Goal: Task Accomplishment & Management: Complete application form

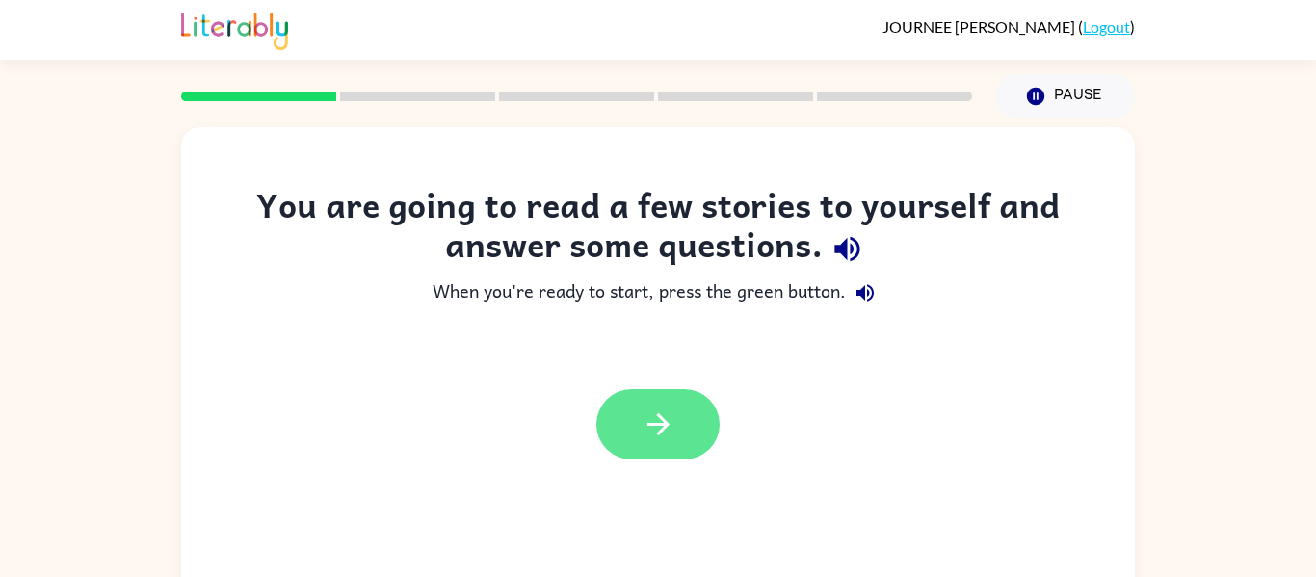
click at [657, 411] on icon "button" at bounding box center [659, 425] width 34 height 34
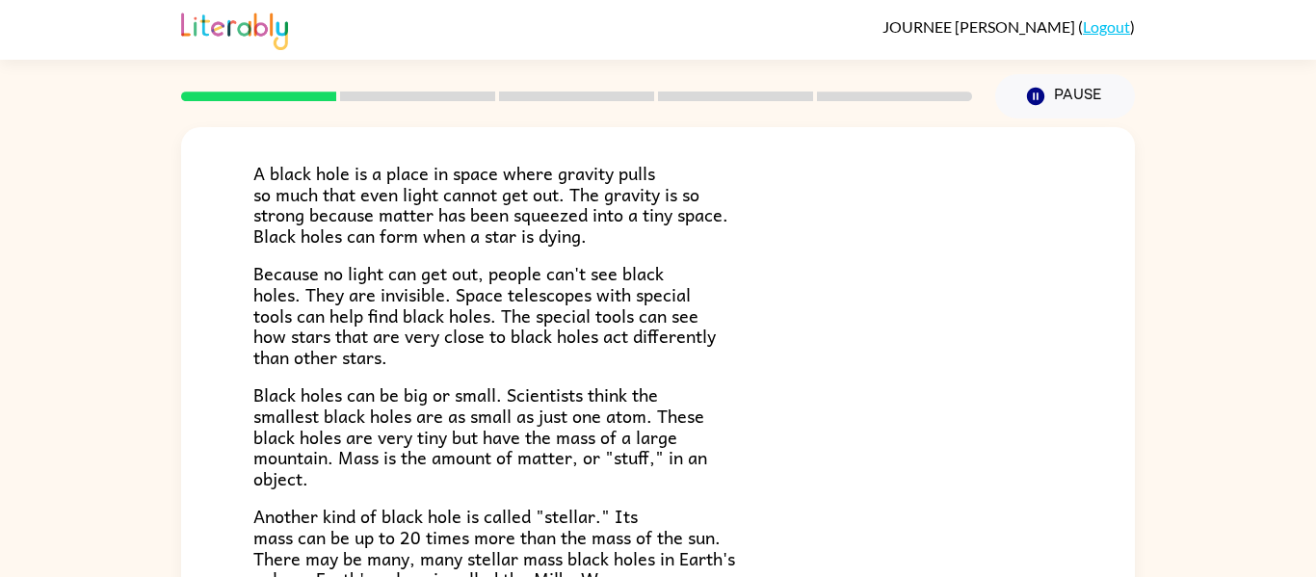
scroll to position [160, 0]
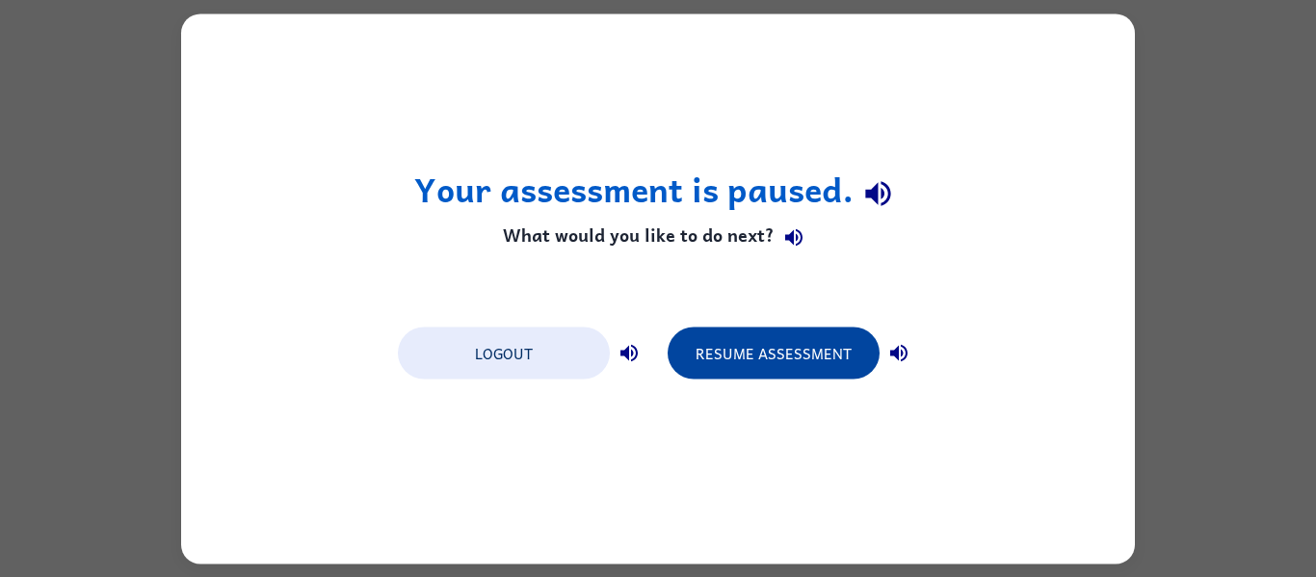
click at [727, 366] on button "Resume Assessment" at bounding box center [774, 353] width 212 height 52
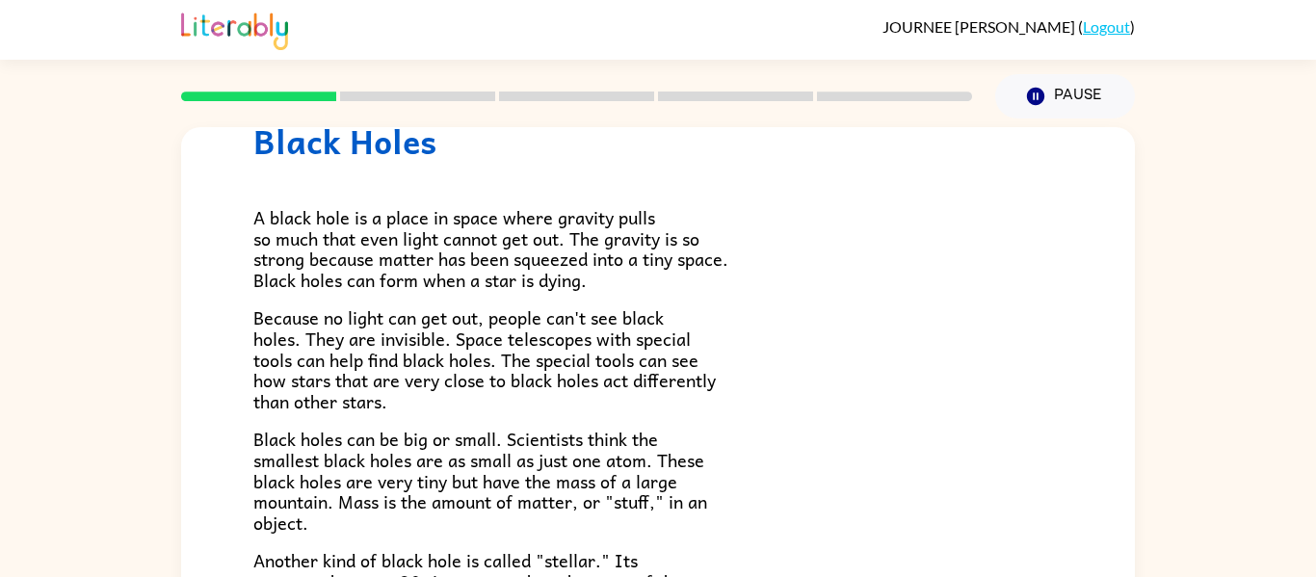
scroll to position [80, 0]
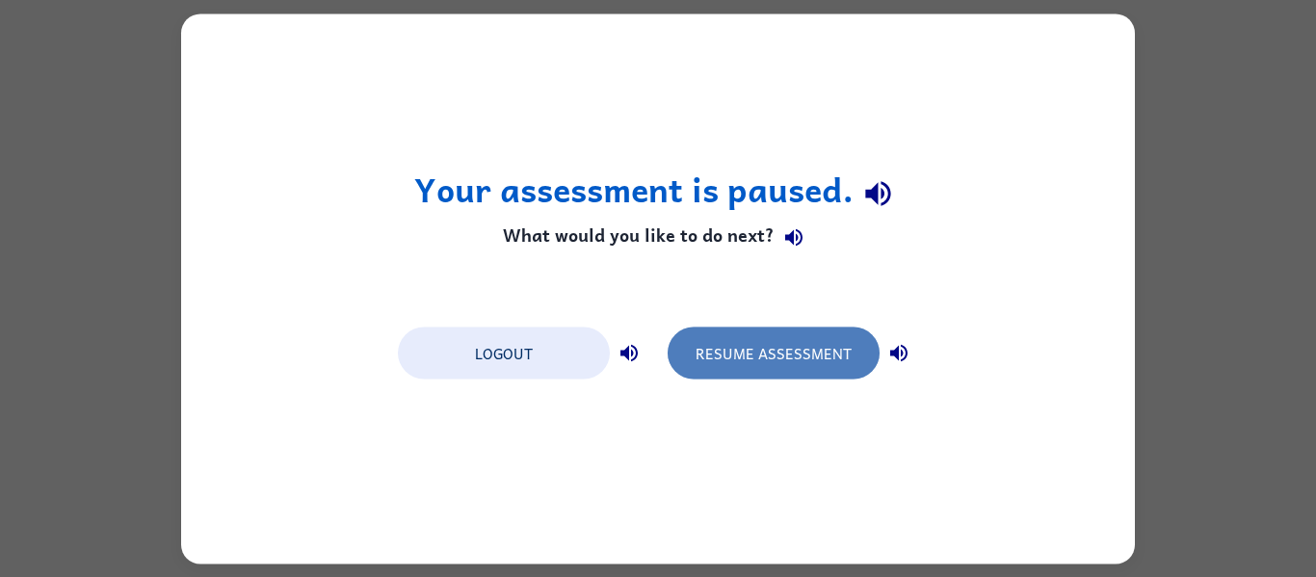
click at [773, 363] on button "Resume Assessment" at bounding box center [774, 353] width 212 height 52
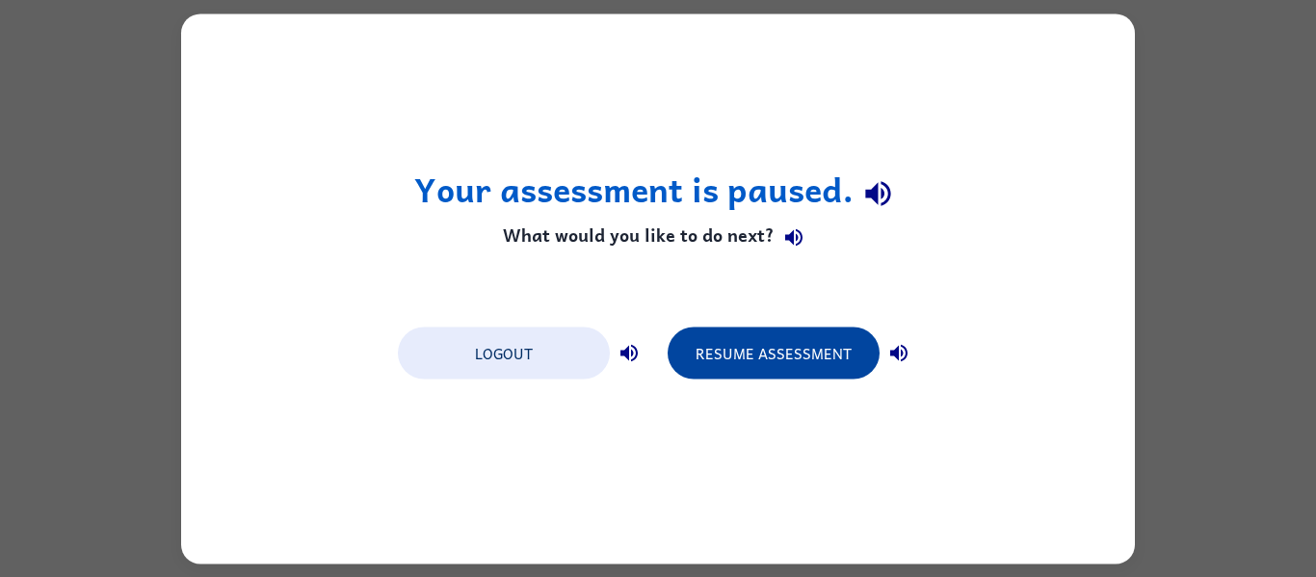
click at [776, 348] on button "Resume Assessment" at bounding box center [774, 353] width 212 height 52
click at [740, 371] on button "Resume Assessment" at bounding box center [774, 353] width 212 height 52
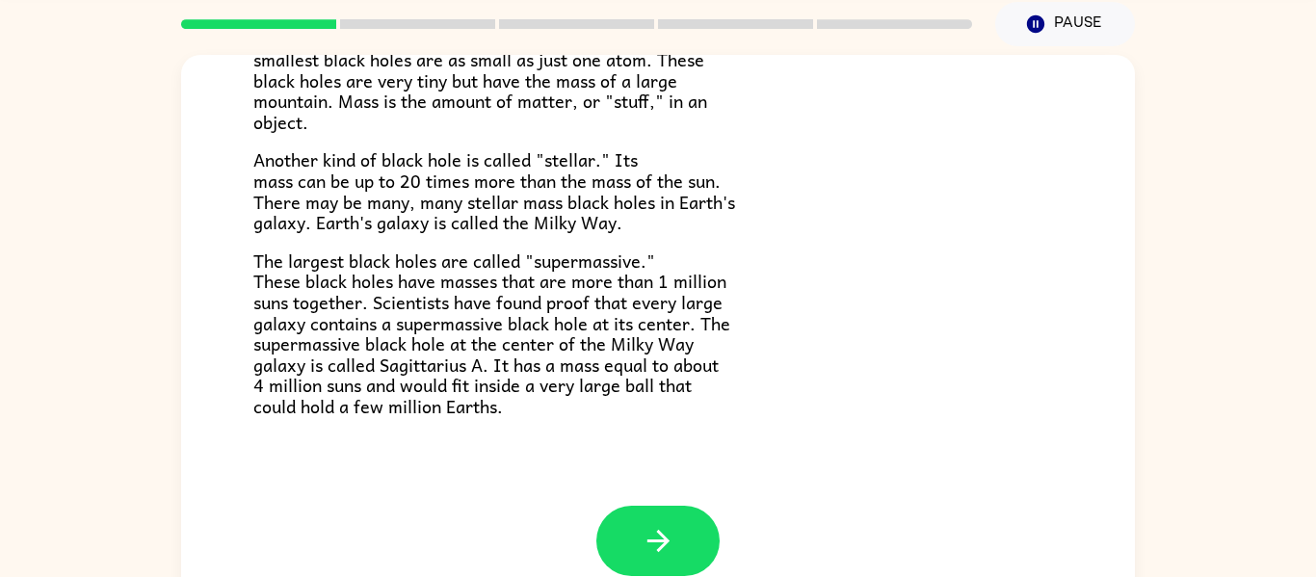
scroll to position [100, 0]
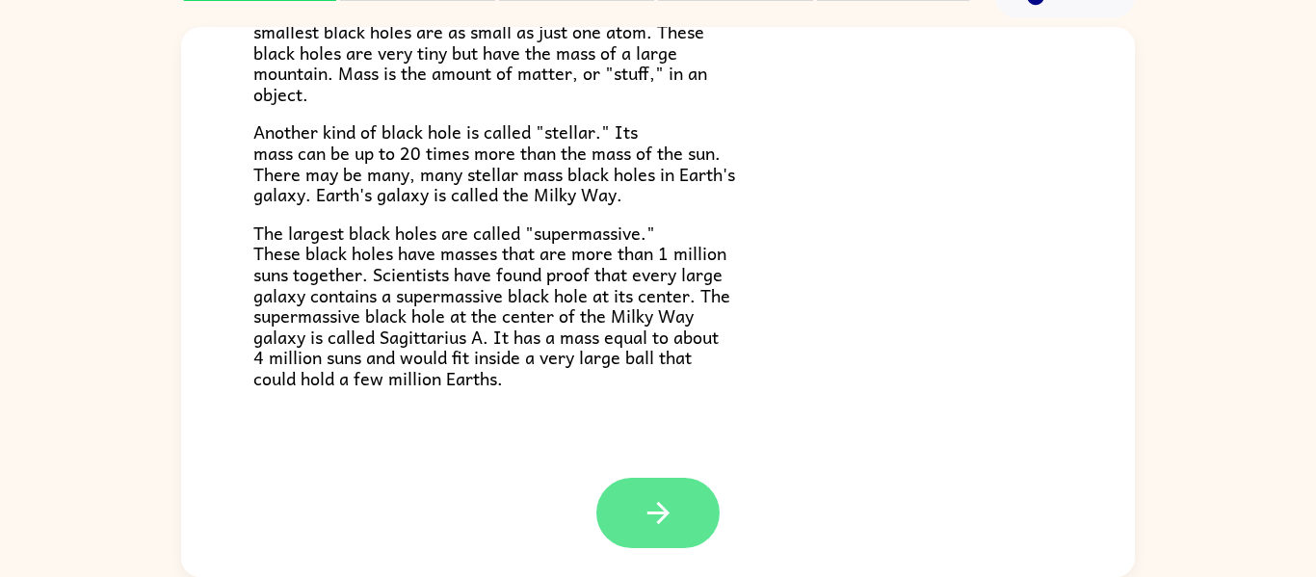
click at [654, 514] on icon "button" at bounding box center [658, 513] width 22 height 22
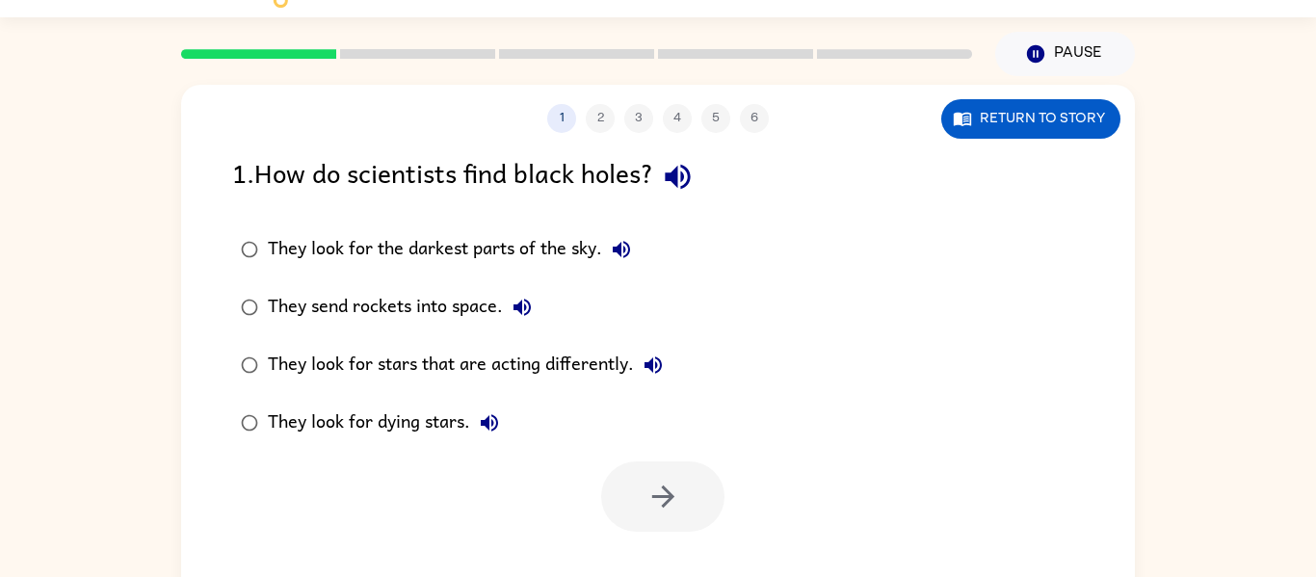
scroll to position [49, 0]
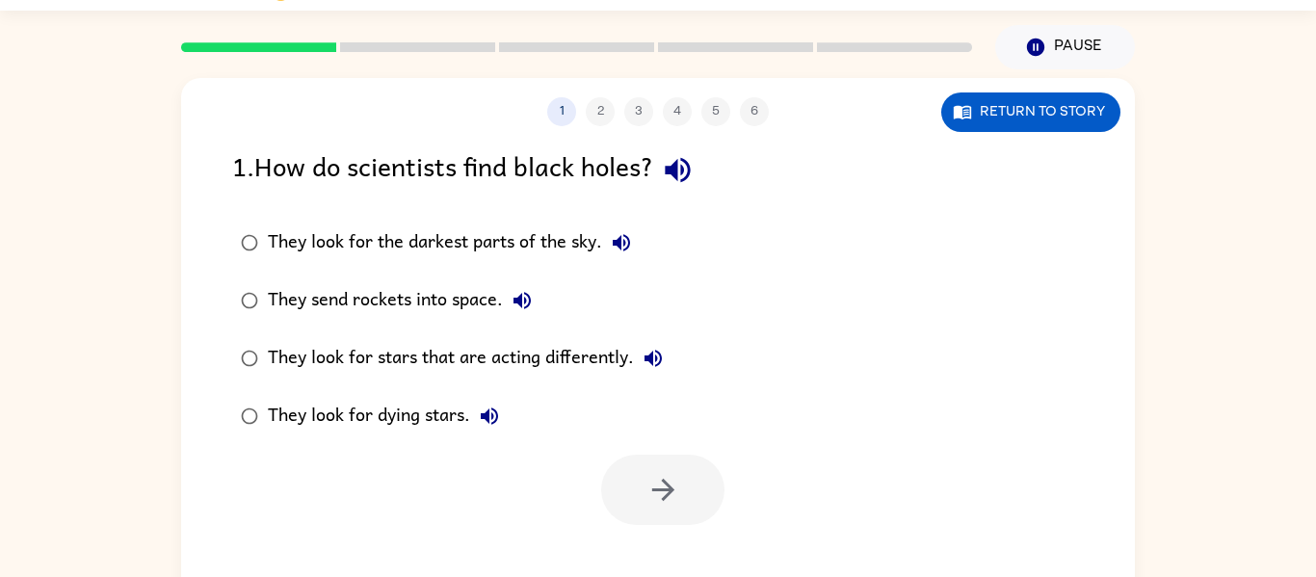
click at [392, 425] on div "They look for dying stars." at bounding box center [388, 416] width 241 height 39
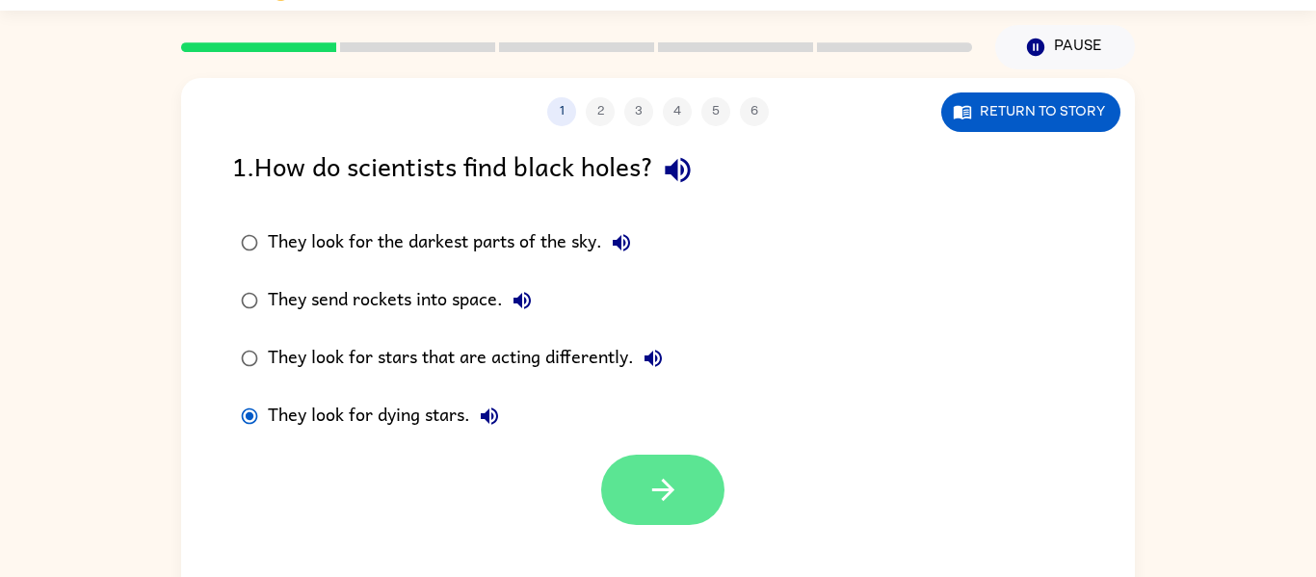
click at [672, 517] on button "button" at bounding box center [662, 490] width 123 height 70
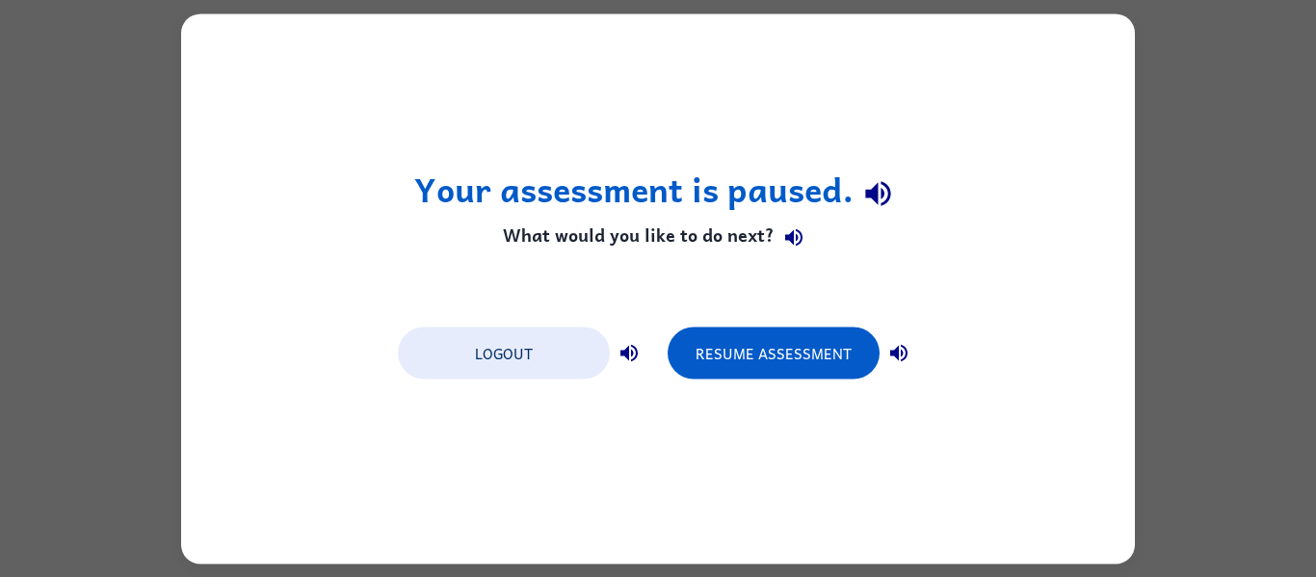
scroll to position [0, 0]
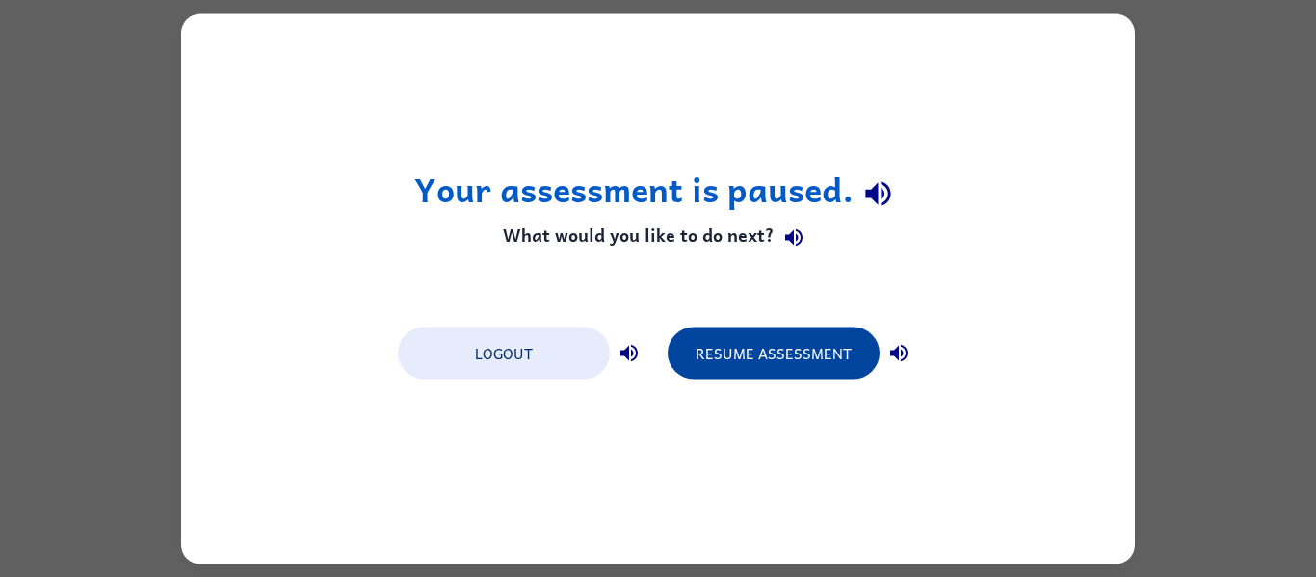
click at [777, 359] on button "Resume Assessment" at bounding box center [774, 353] width 212 height 52
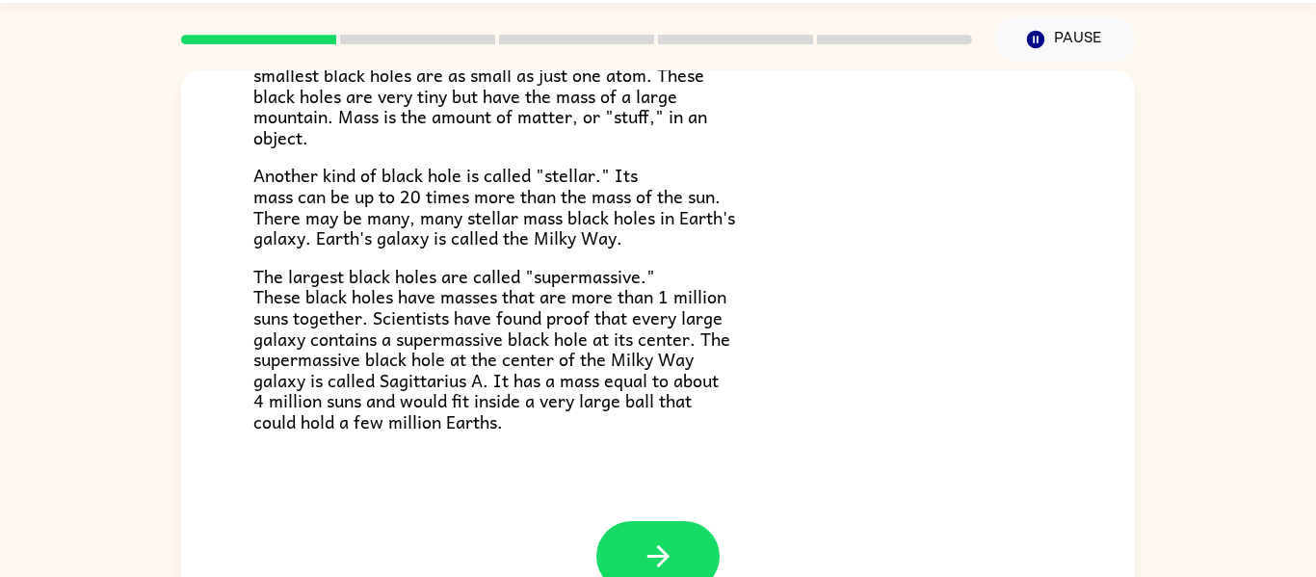
scroll to position [100, 0]
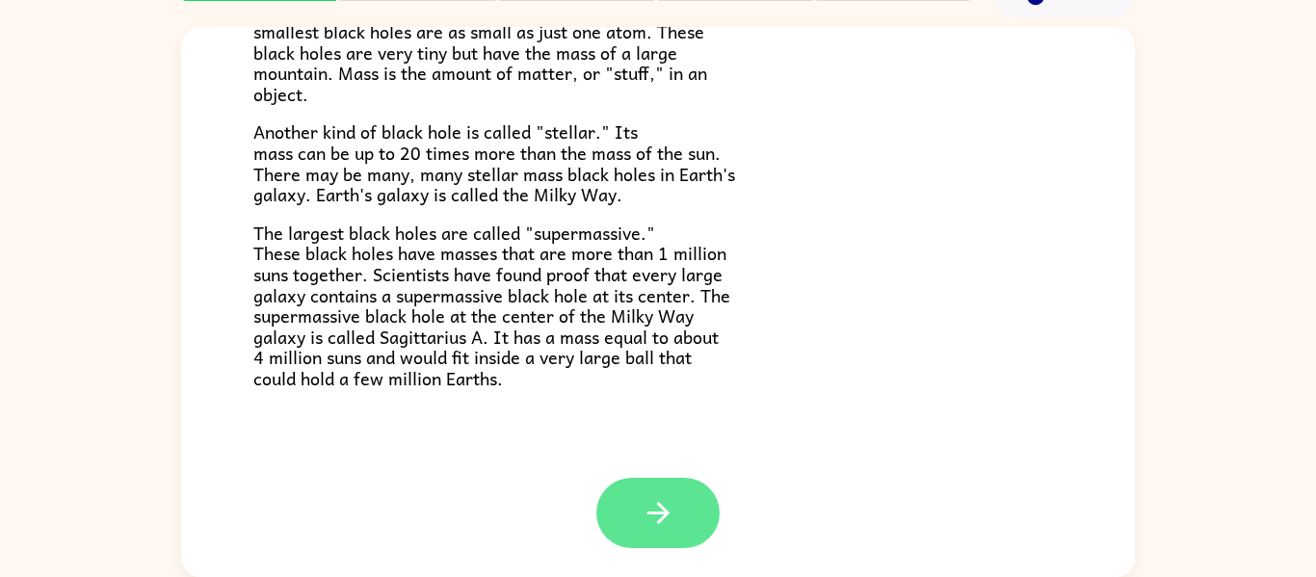
click at [673, 517] on icon "button" at bounding box center [659, 513] width 34 height 34
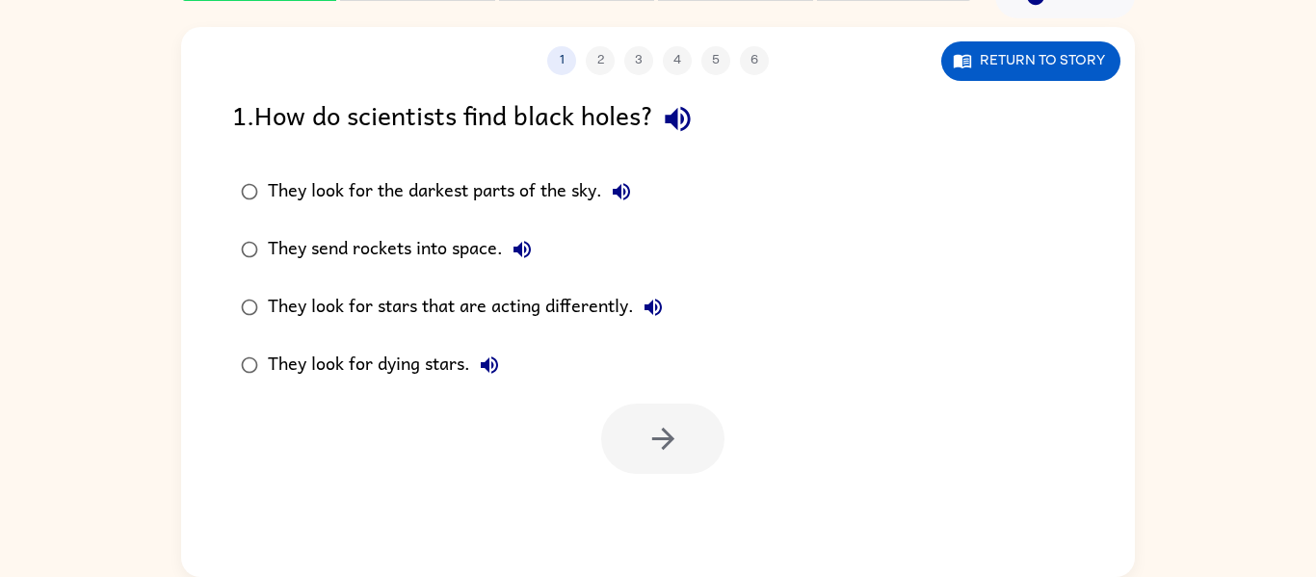
scroll to position [0, 0]
click at [1068, 69] on button "Return to story" at bounding box center [1031, 61] width 179 height 40
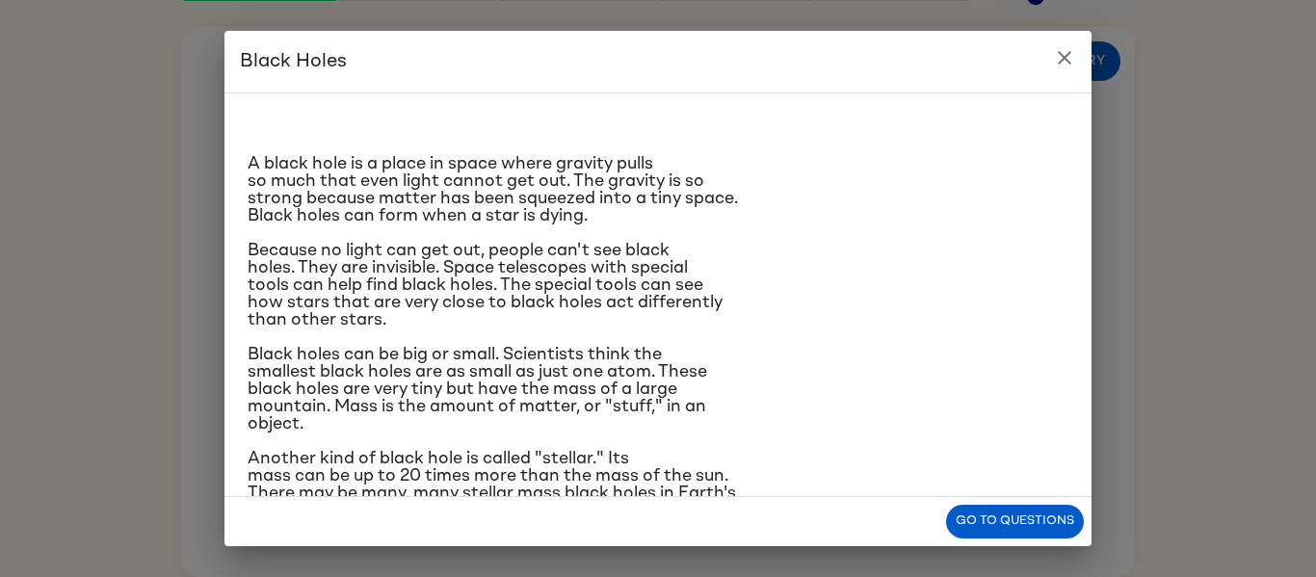
click at [1080, 61] on button "close" at bounding box center [1065, 58] width 39 height 39
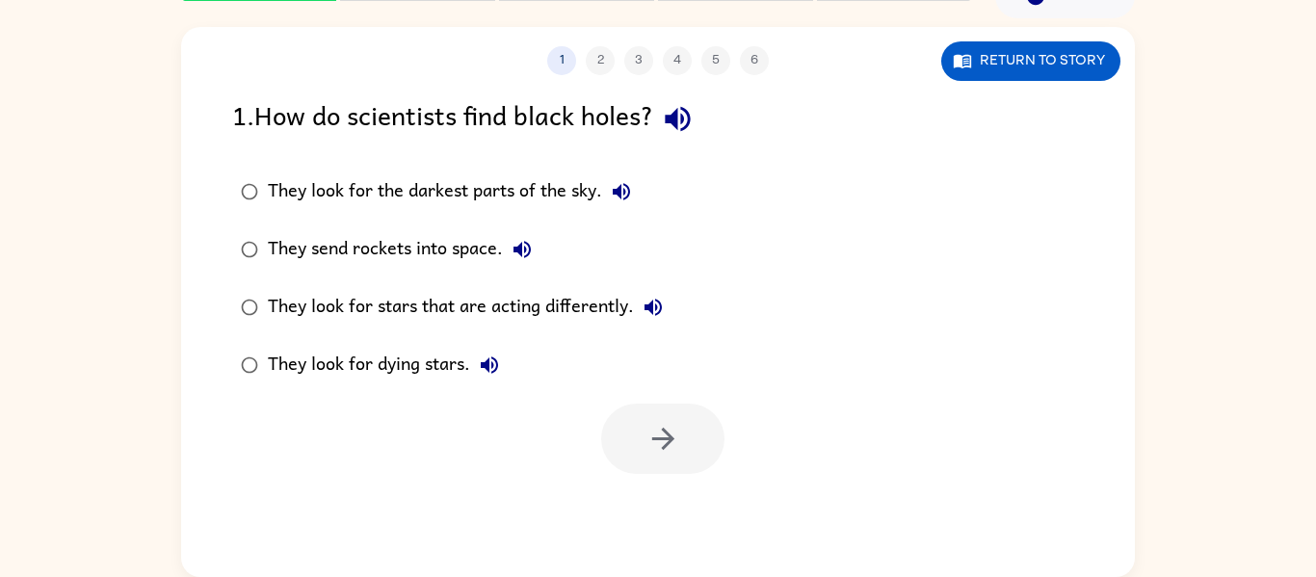
click at [492, 326] on div "They look for stars that are acting differently." at bounding box center [470, 307] width 405 height 39
click at [693, 448] on button "button" at bounding box center [662, 439] width 123 height 70
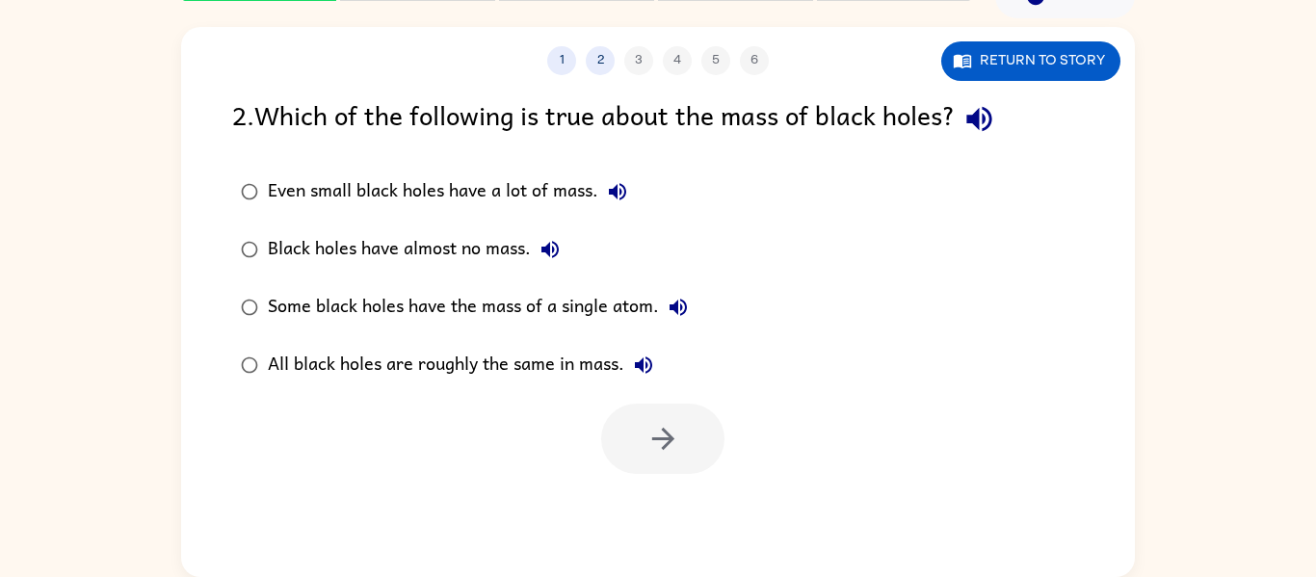
click at [571, 206] on div "Even small black holes have a lot of mass." at bounding box center [452, 191] width 369 height 39
click at [682, 435] on button "button" at bounding box center [662, 439] width 123 height 70
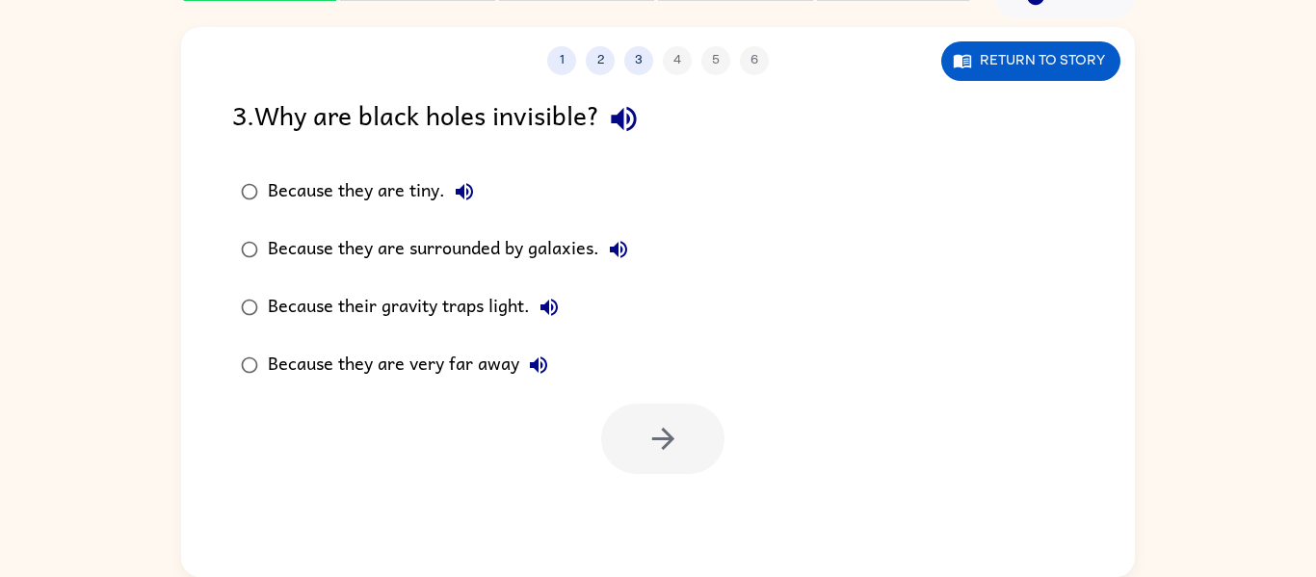
click at [495, 295] on div "Because their gravity traps light." at bounding box center [418, 307] width 301 height 39
click at [665, 451] on icon "button" at bounding box center [664, 439] width 34 height 34
